Goal: Information Seeking & Learning: Learn about a topic

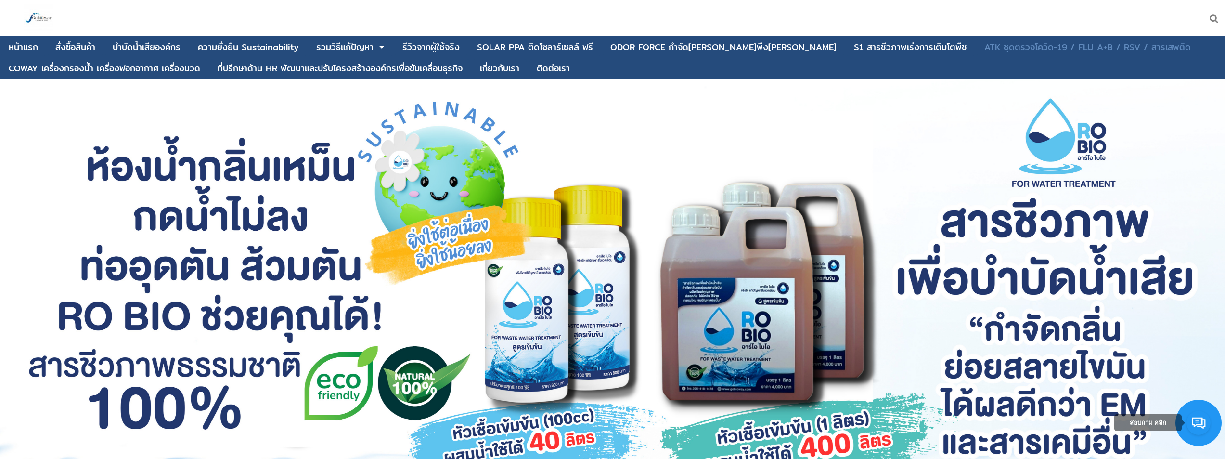
click at [984, 43] on div "ATK ชุดตรวจโควิด-19 / FLU A+B / RSV / สารเสพติด" at bounding box center [1087, 47] width 206 height 9
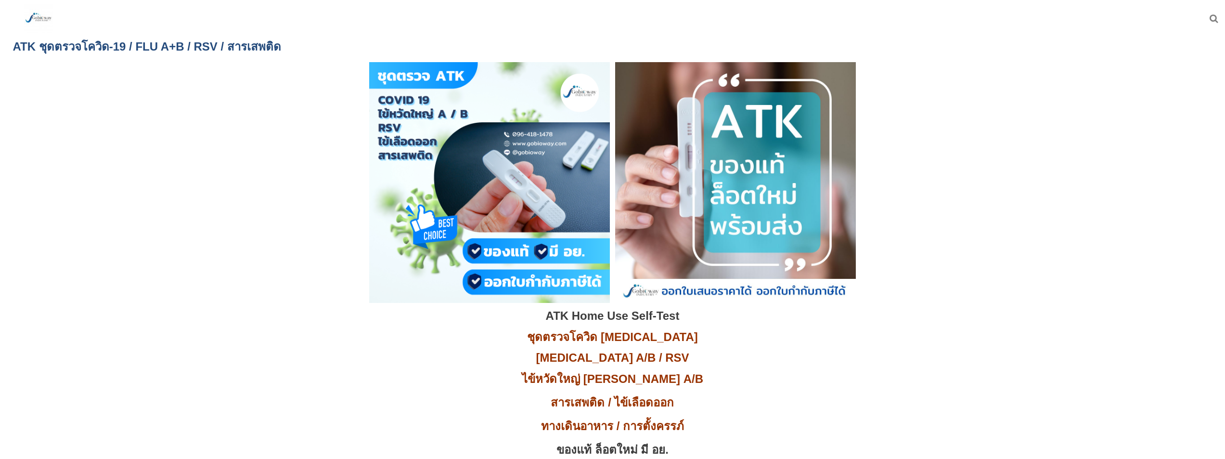
click at [373, 0] on div at bounding box center [191, 18] width 382 height 36
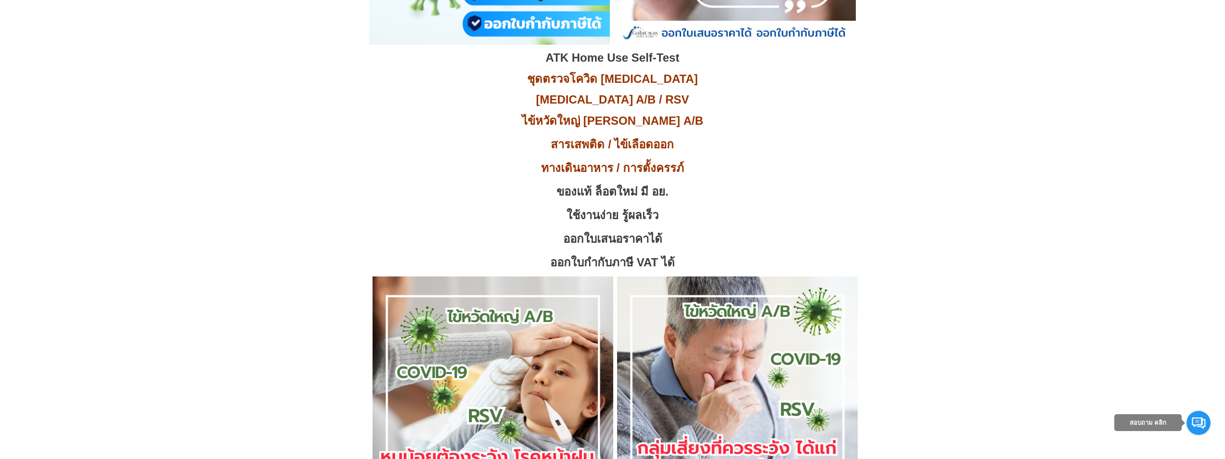
scroll to position [241, 0]
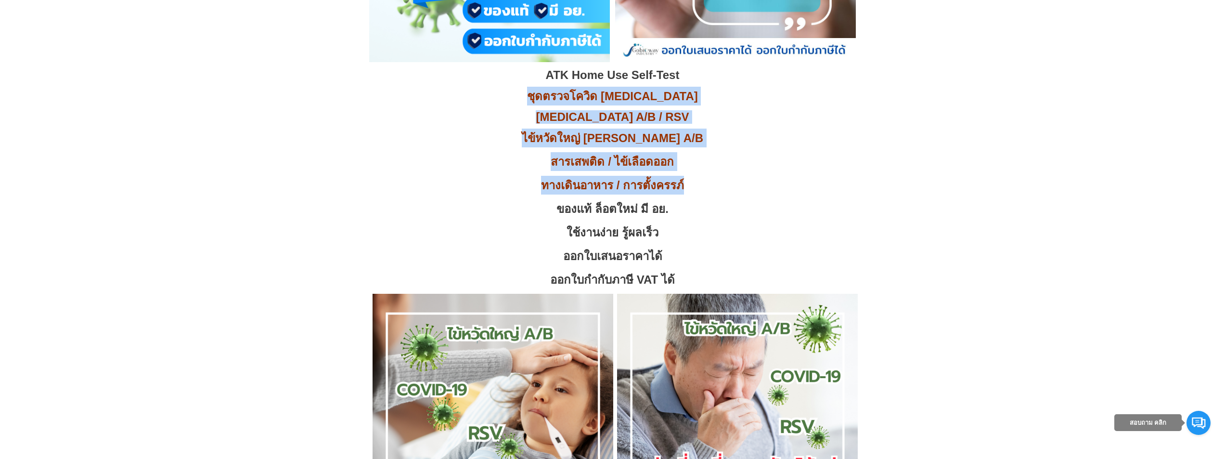
drag, startPoint x: 588, startPoint y: 109, endPoint x: 719, endPoint y: 188, distance: 152.4
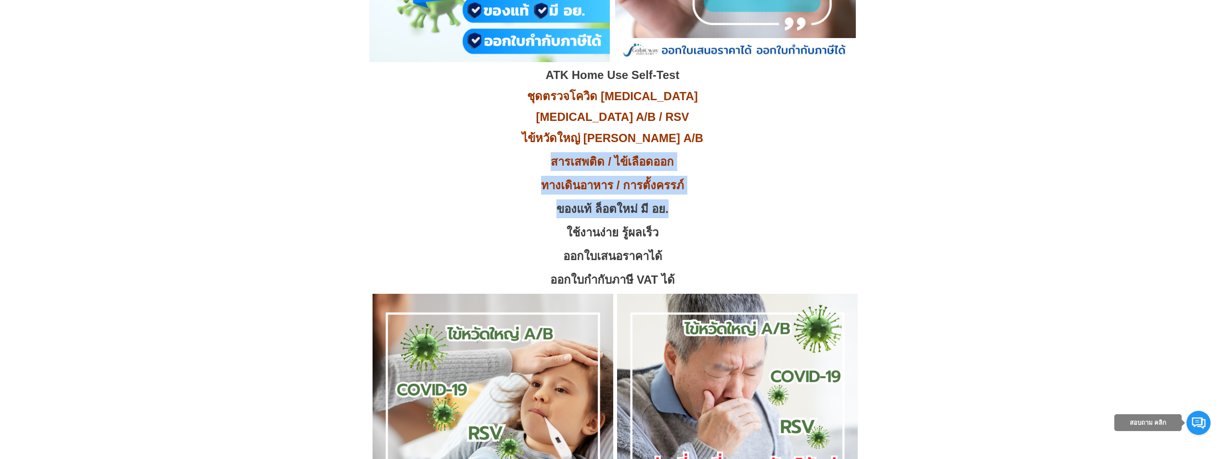
drag, startPoint x: 678, startPoint y: 191, endPoint x: 701, endPoint y: 183, distance: 24.0
click at [701, 183] on p "ทางเดินอาหาร / การตั้งครรภ์" at bounding box center [612, 185] width 1190 height 19
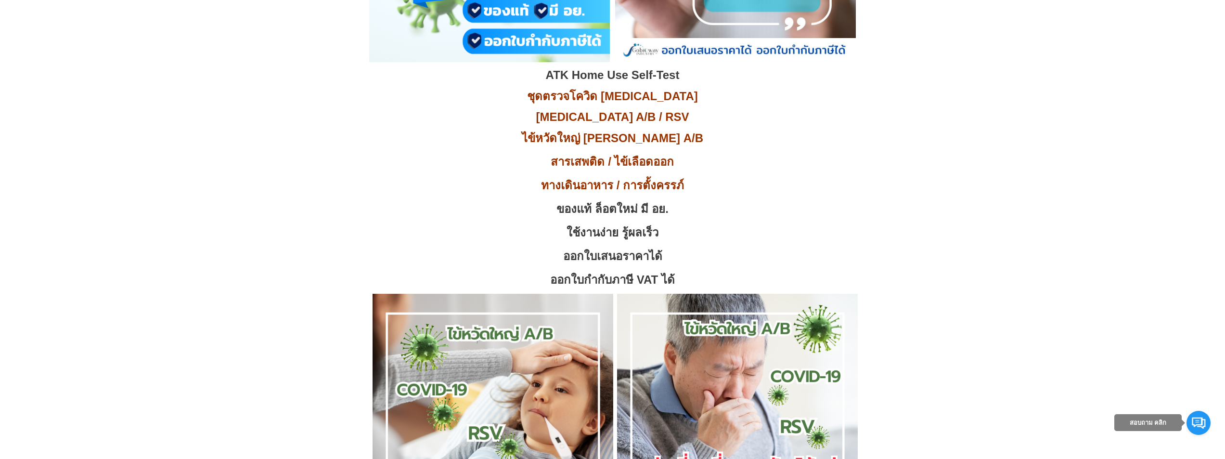
drag, startPoint x: 679, startPoint y: 209, endPoint x: 682, endPoint y: 201, distance: 8.8
click at [678, 209] on p "ของแท้ ล็อตใหม่ มี อย." at bounding box center [612, 208] width 1190 height 19
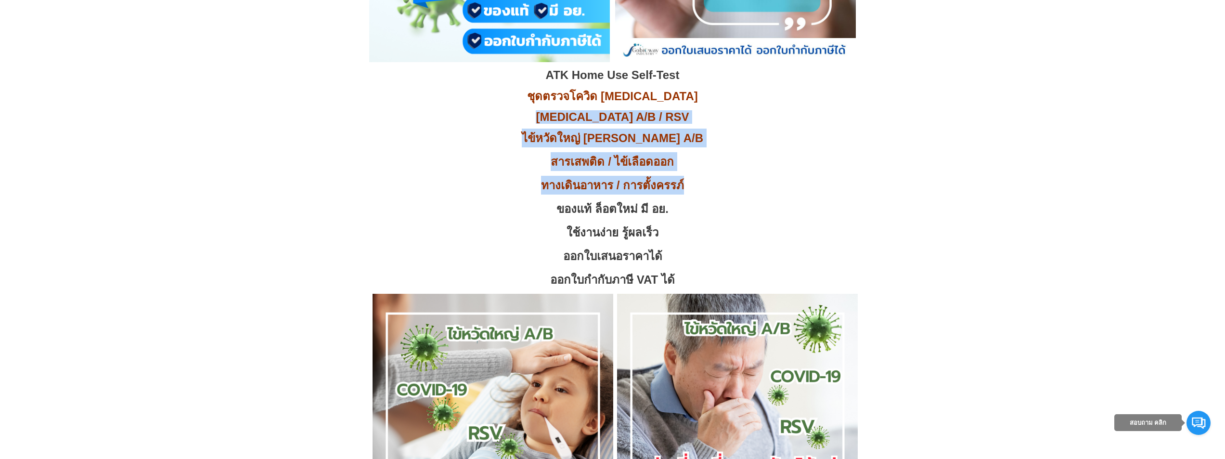
drag, startPoint x: 692, startPoint y: 185, endPoint x: 549, endPoint y: 127, distance: 154.3
copy div "[MEDICAL_DATA] A/B / RSV ไข้หวัดใหญ่ [PERSON_NAME] A/B สารเสพติด / ไข้เลือดออก …"
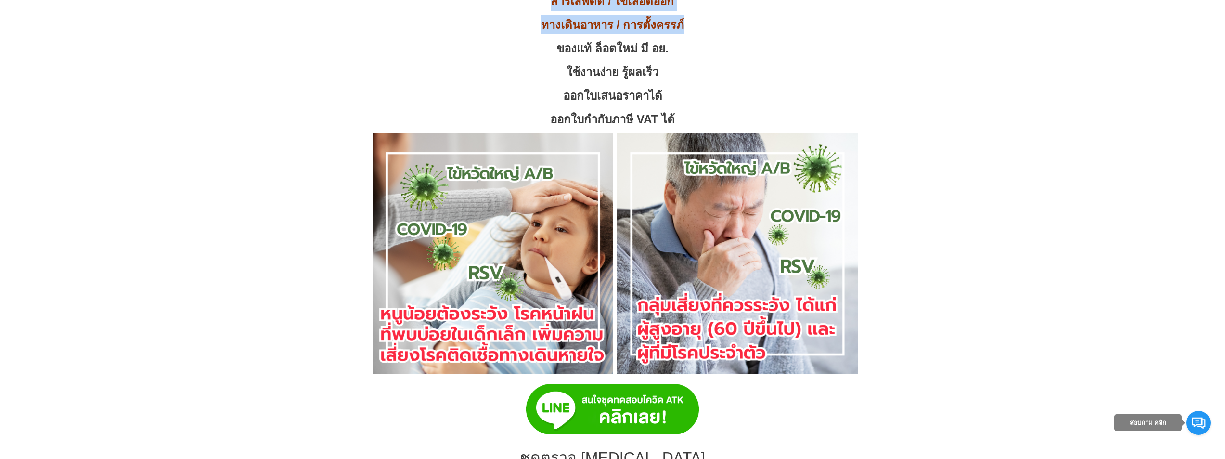
scroll to position [481, 0]
